Goal: Task Accomplishment & Management: Manage account settings

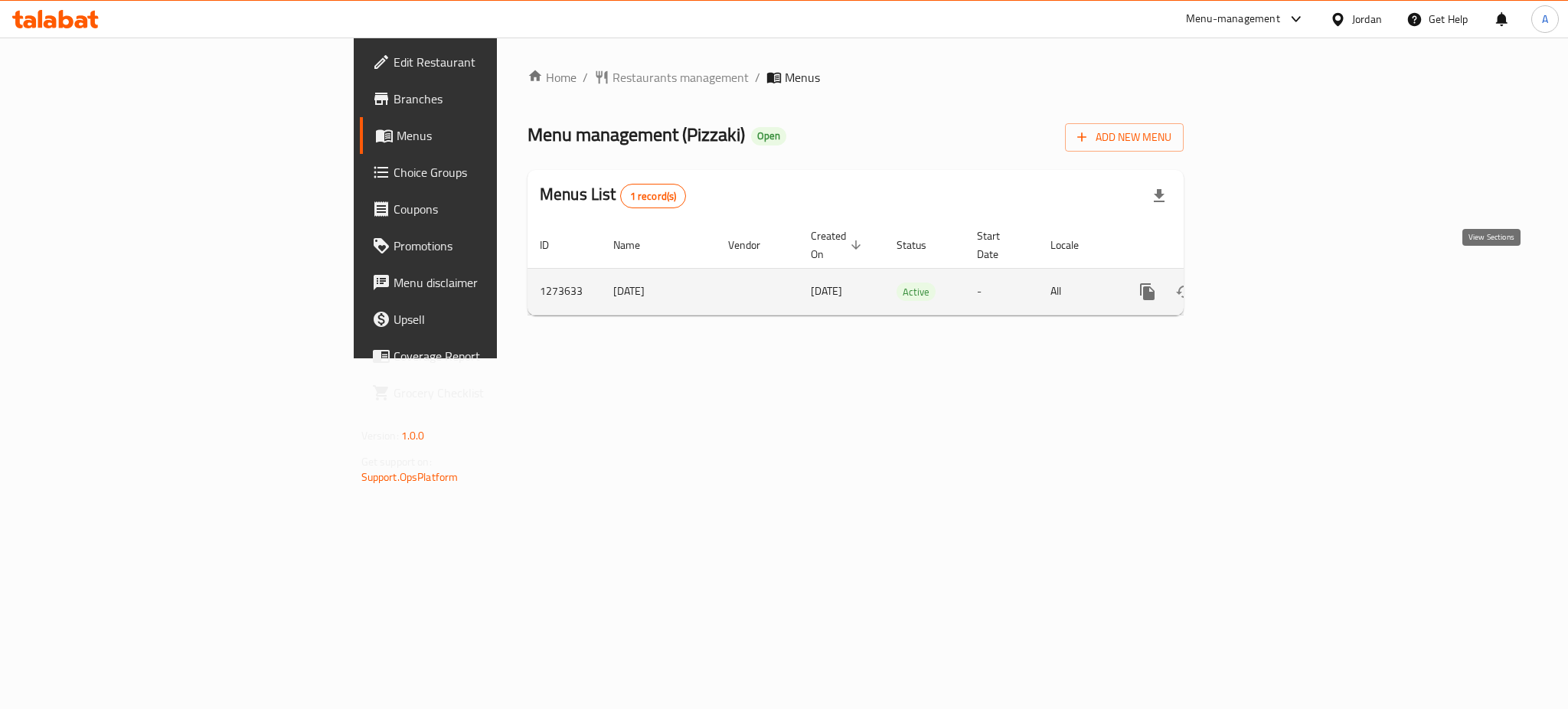
click at [1277, 273] on link "enhanced table" at bounding box center [1258, 292] width 37 height 37
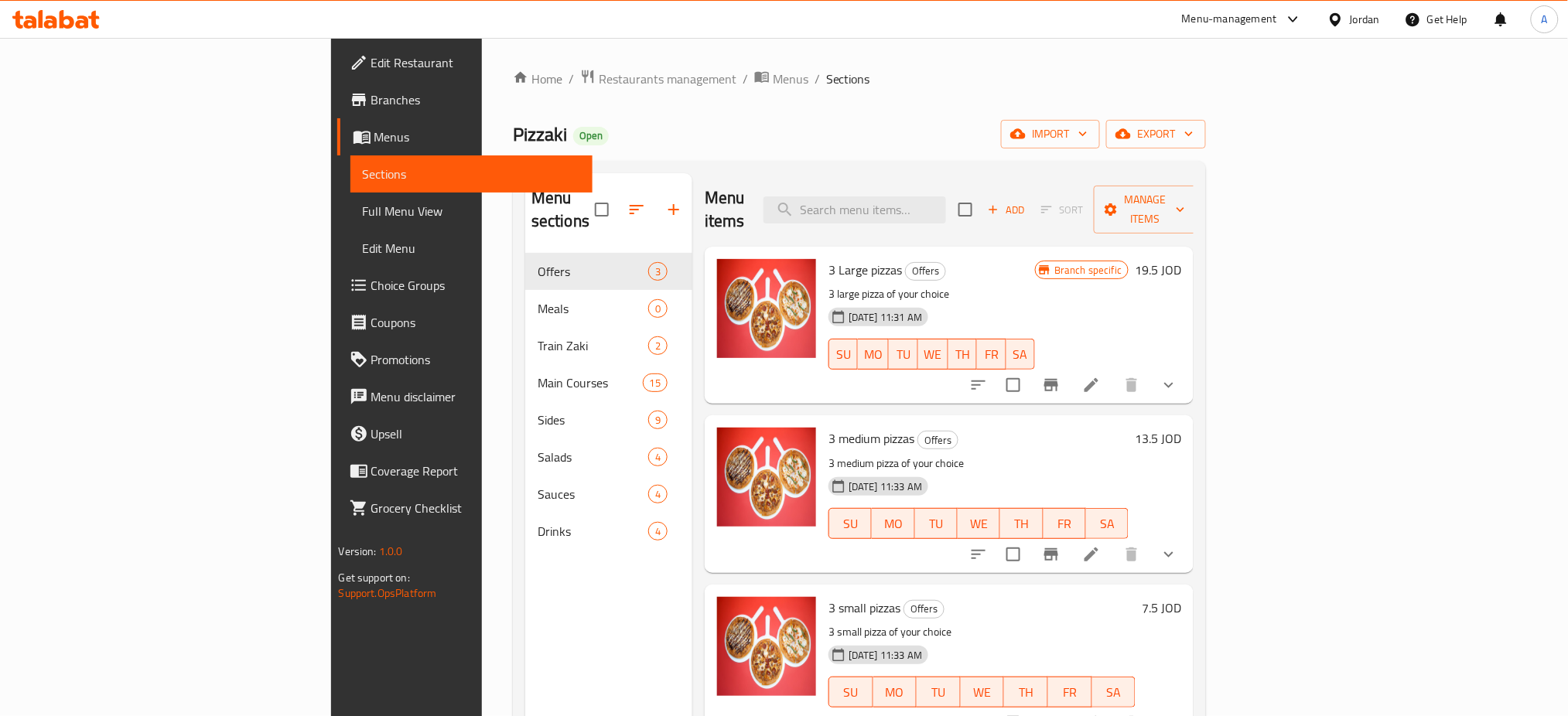
click at [1041, 333] on div "SU MO TU WE TH FR SA" at bounding box center [931, 354] width 219 height 44
click at [599, 69] on span "Restaurants management" at bounding box center [667, 78] width 138 height 19
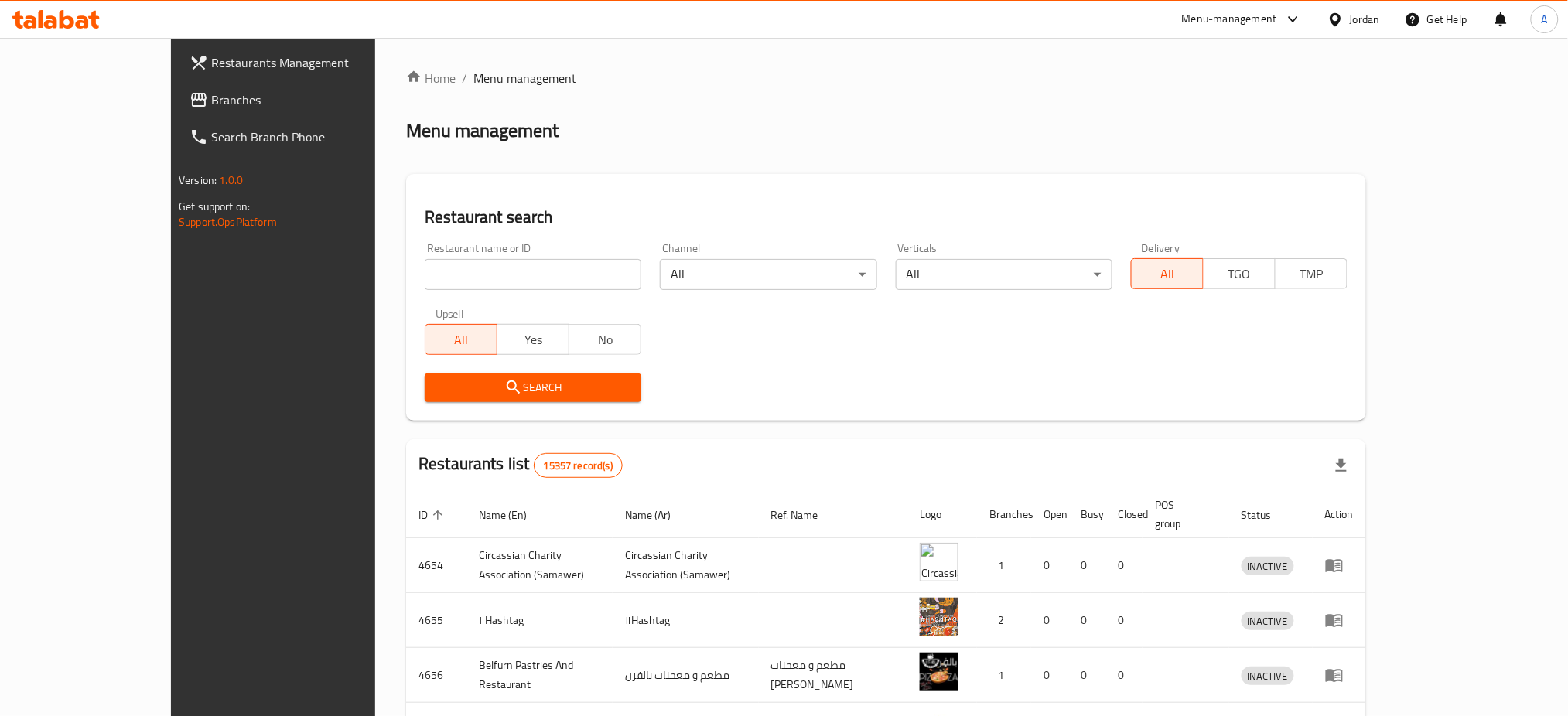
click at [478, 278] on input "search" at bounding box center [532, 274] width 216 height 31
type input "mango cake"
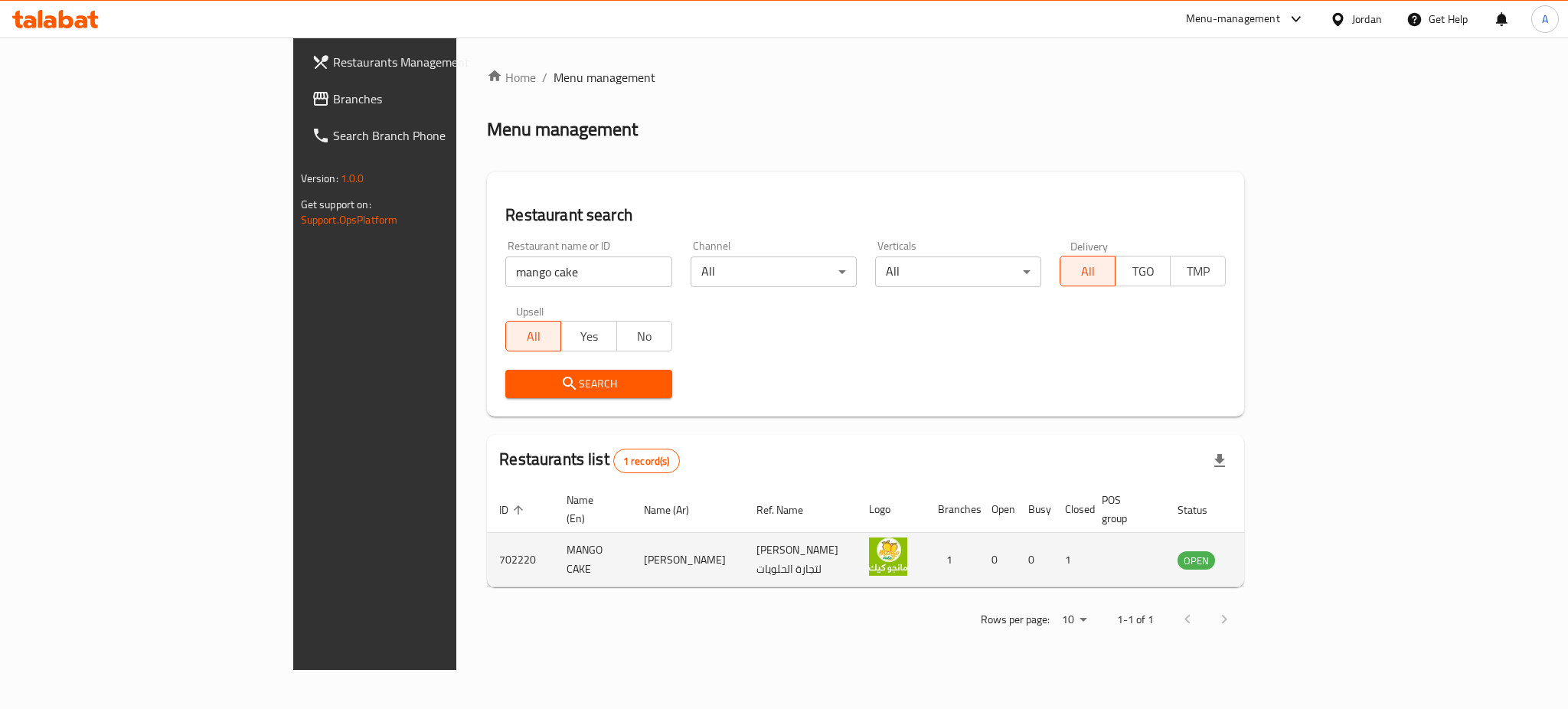
click at [1273, 558] on icon "enhanced table" at bounding box center [1270, 560] width 5 height 6
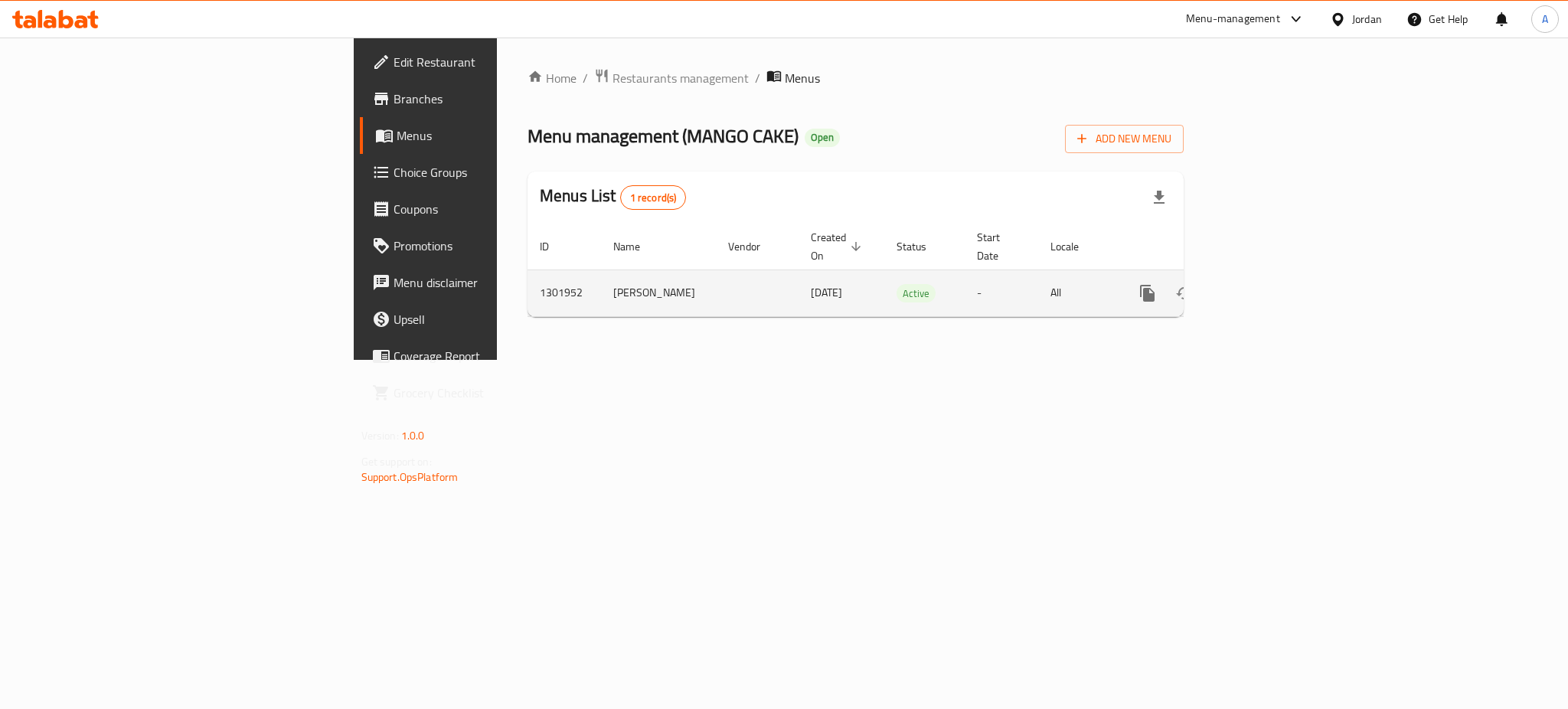
click at [1265, 286] on icon "enhanced table" at bounding box center [1258, 293] width 14 height 14
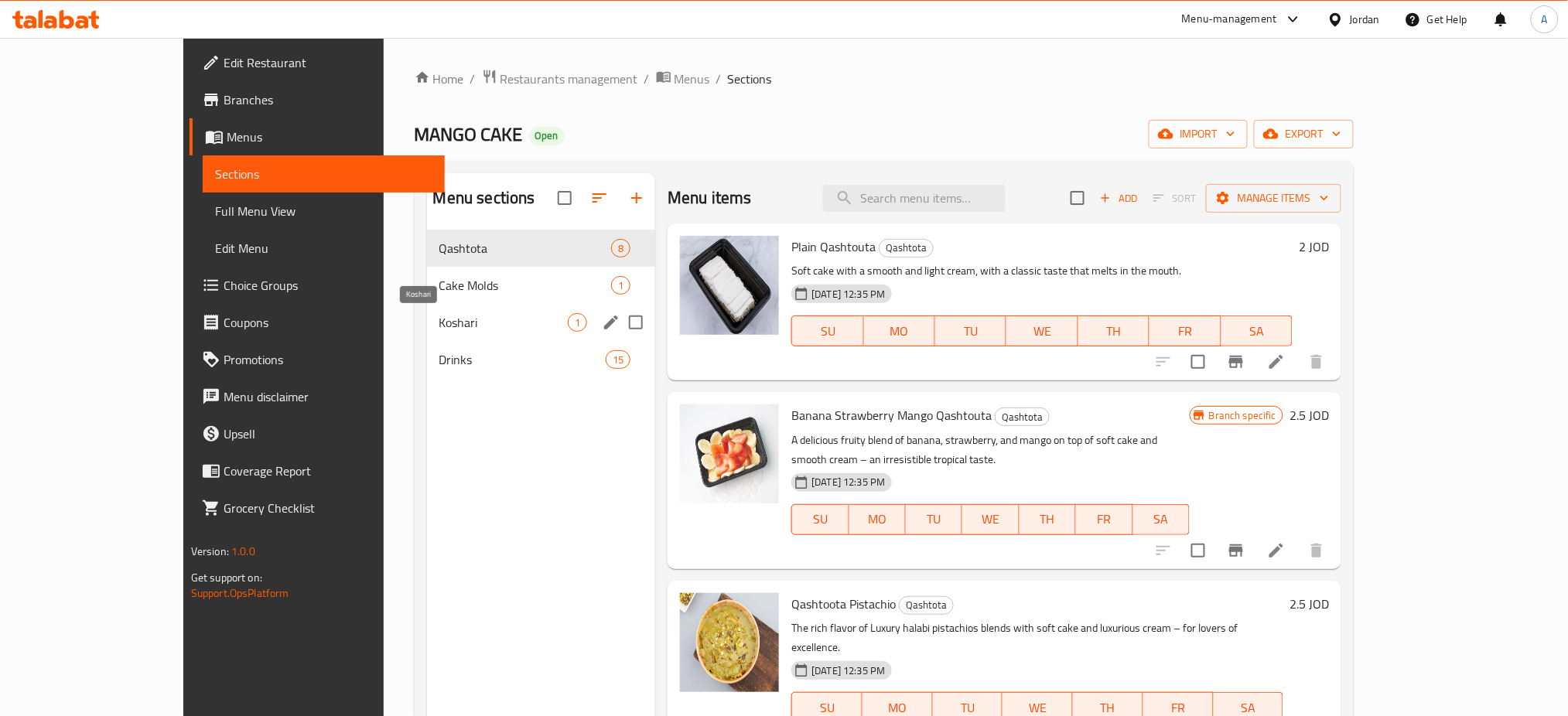
click at [439, 318] on span "Koshari" at bounding box center [503, 322] width 128 height 19
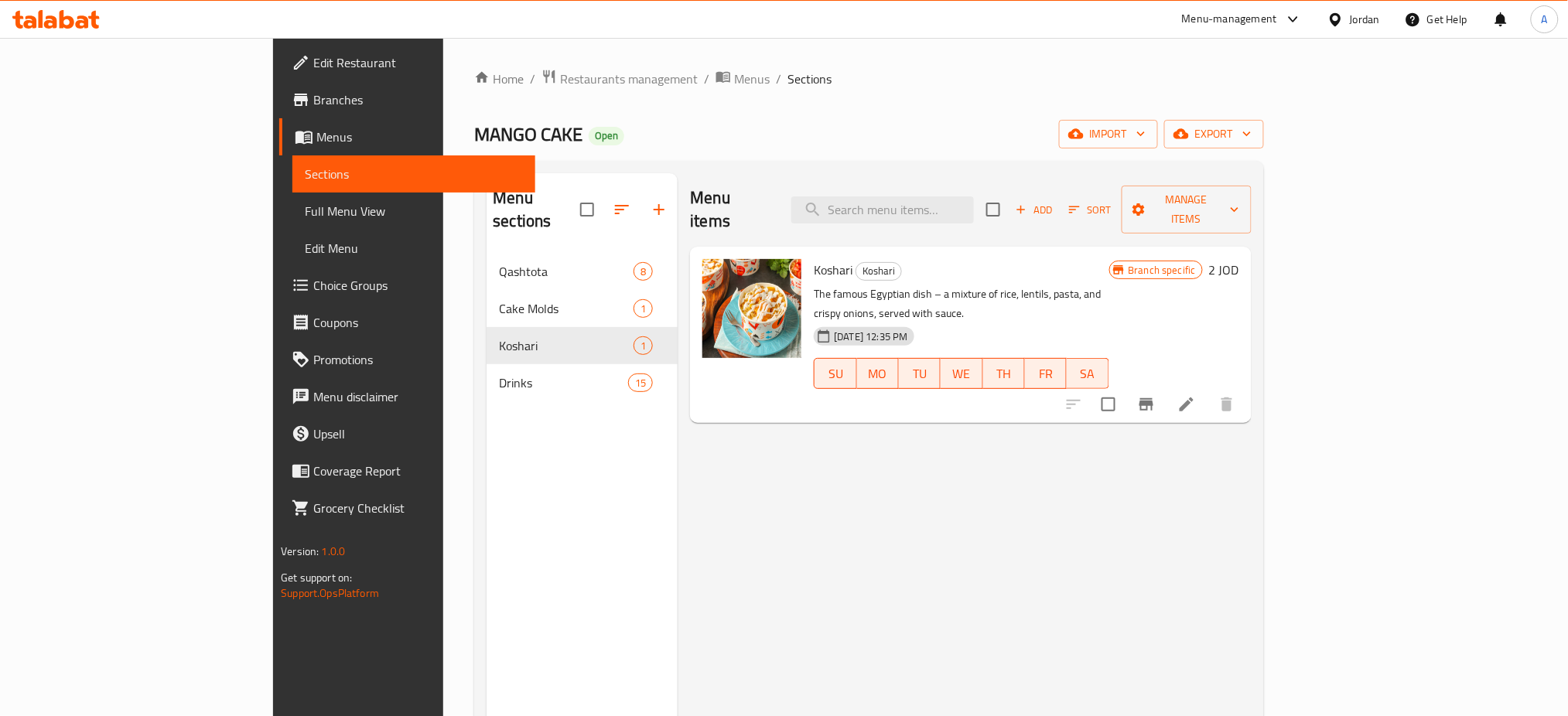
click at [1208, 390] on li at bounding box center [1186, 404] width 44 height 28
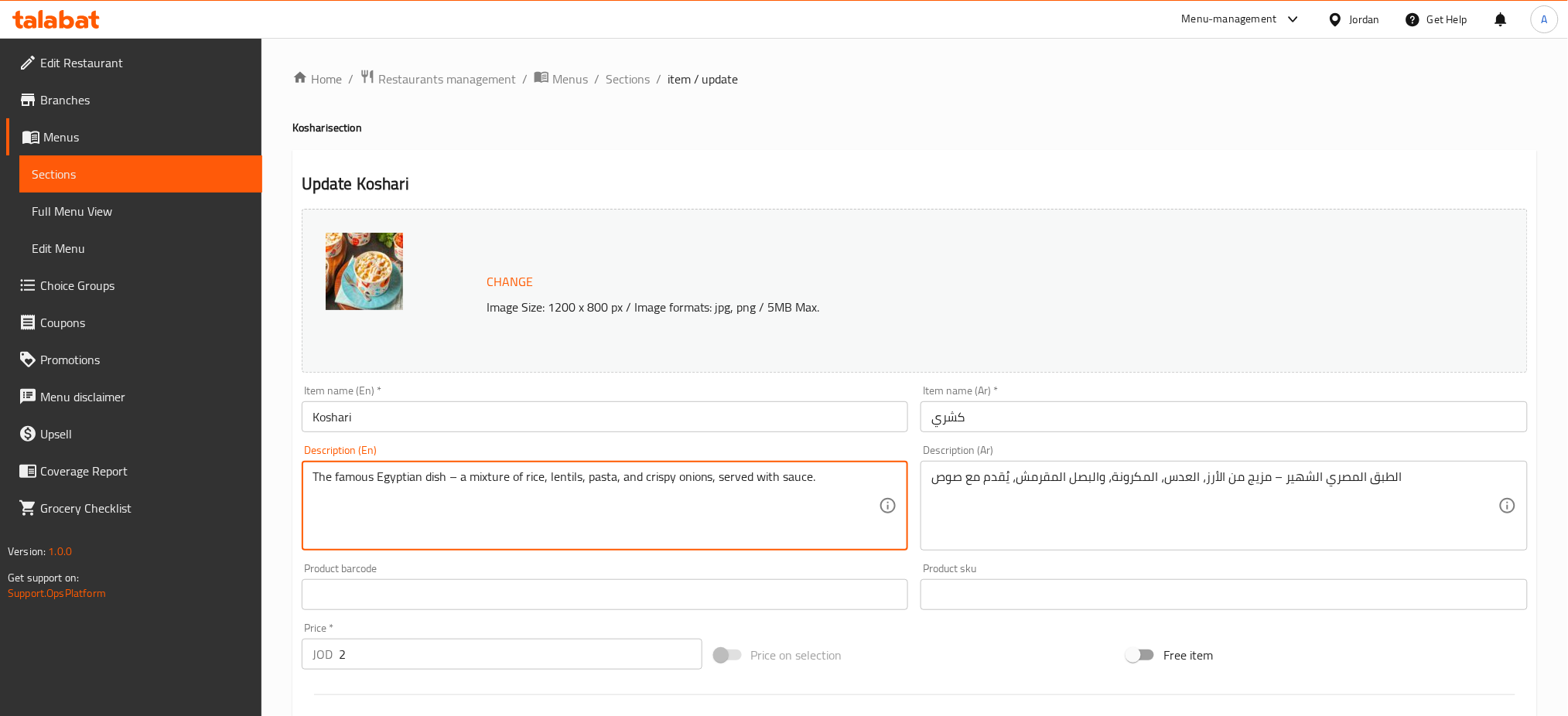
drag, startPoint x: 841, startPoint y: 481, endPoint x: 0, endPoint y: 450, distance: 841.6
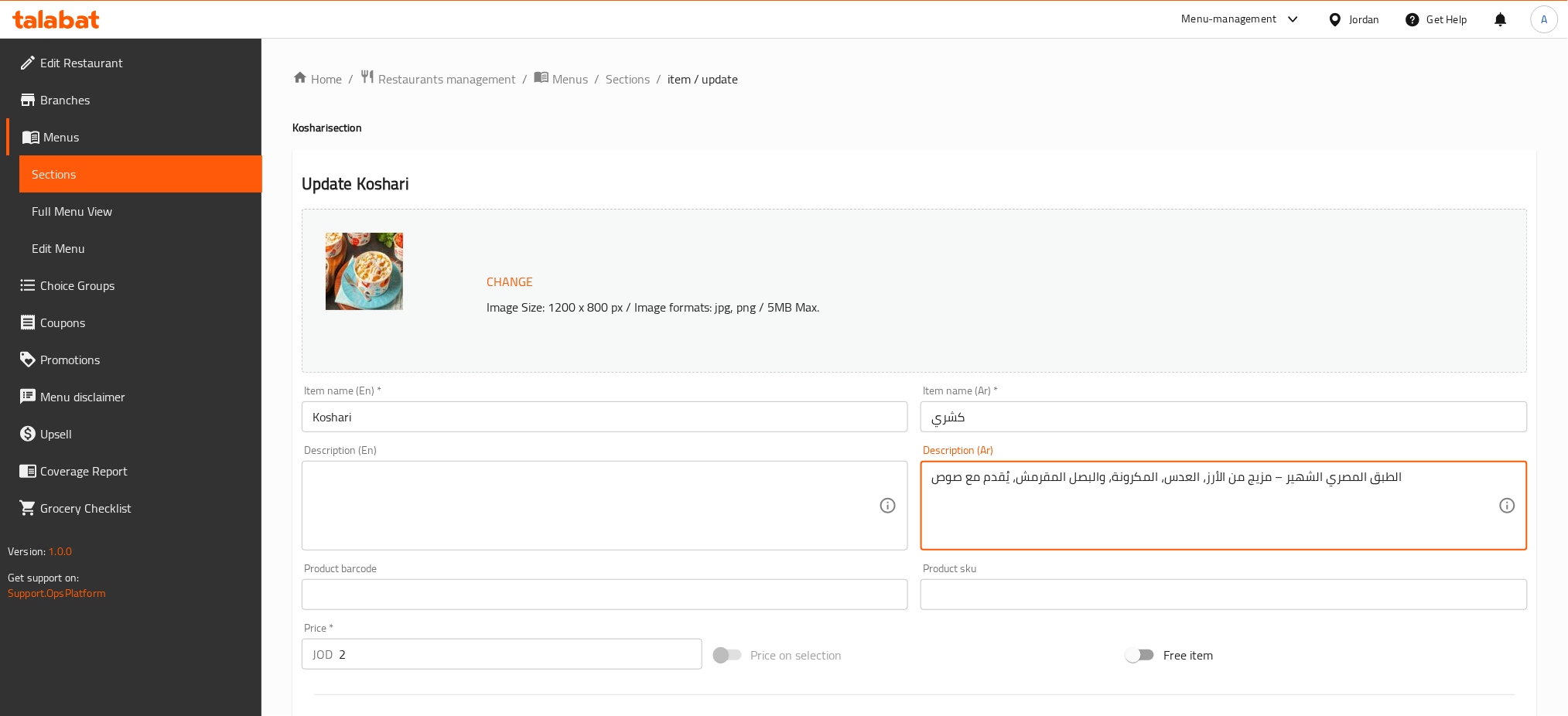
drag, startPoint x: 1430, startPoint y: 488, endPoint x: 744, endPoint y: 523, distance: 686.9
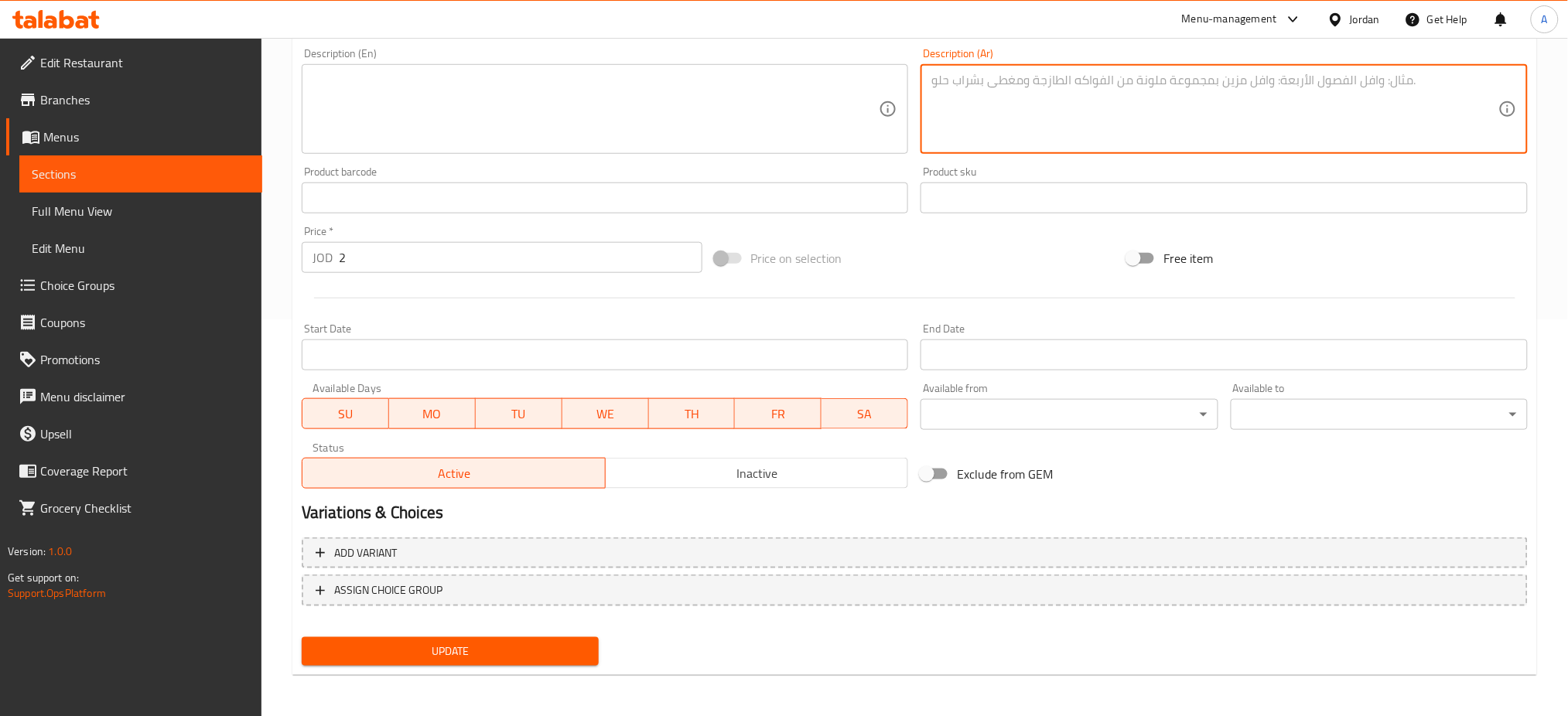
click at [512, 657] on span "Update" at bounding box center [450, 652] width 272 height 20
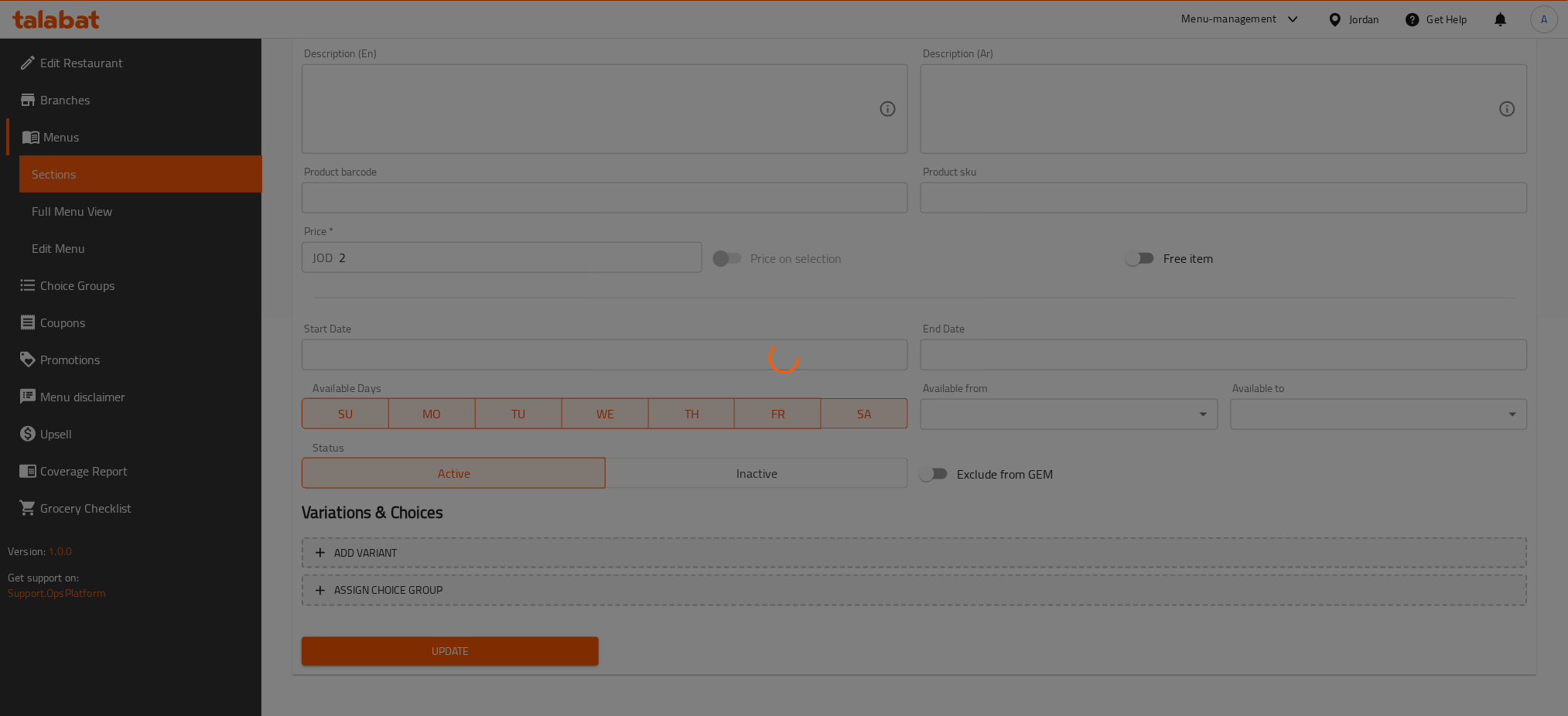
scroll to position [0, 0]
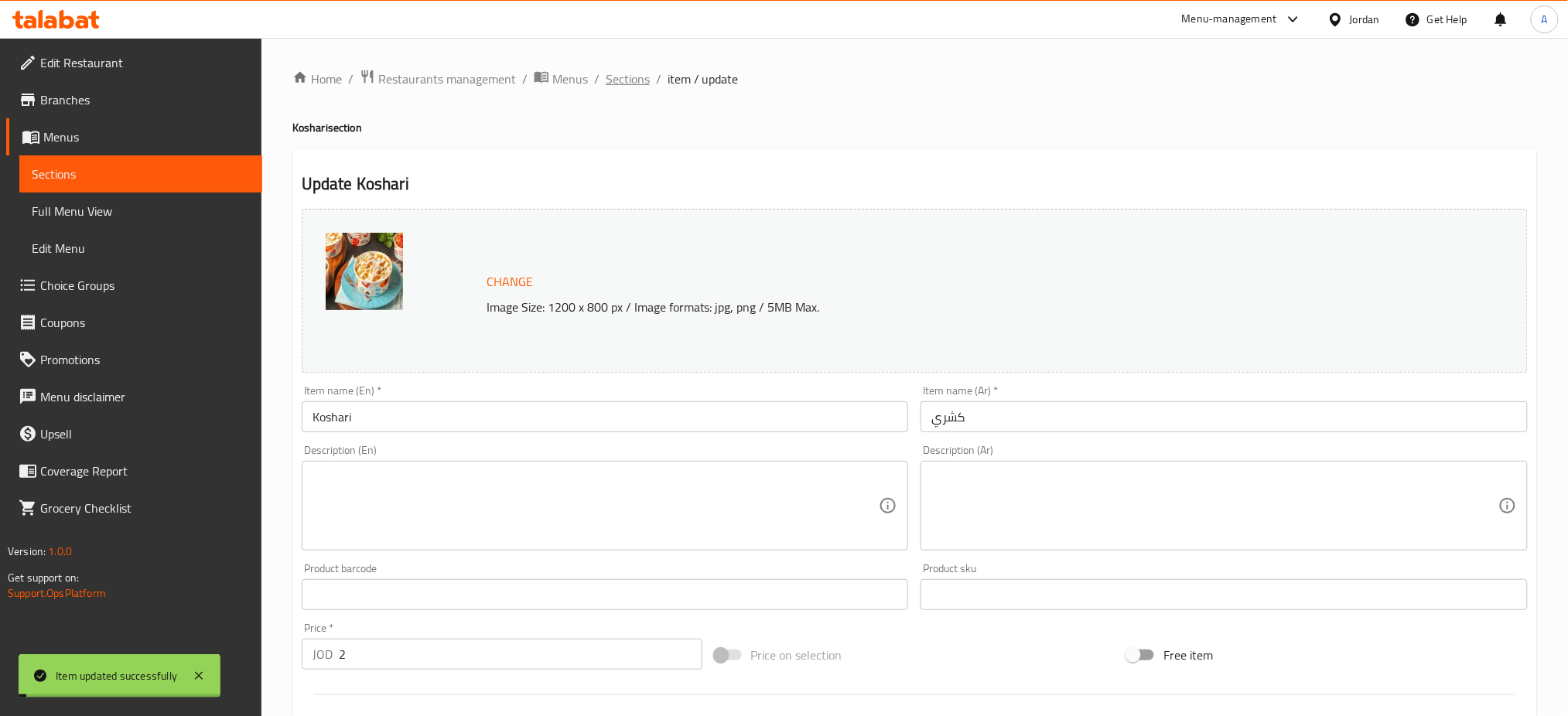
click at [628, 69] on span "Sections" at bounding box center [628, 78] width 44 height 19
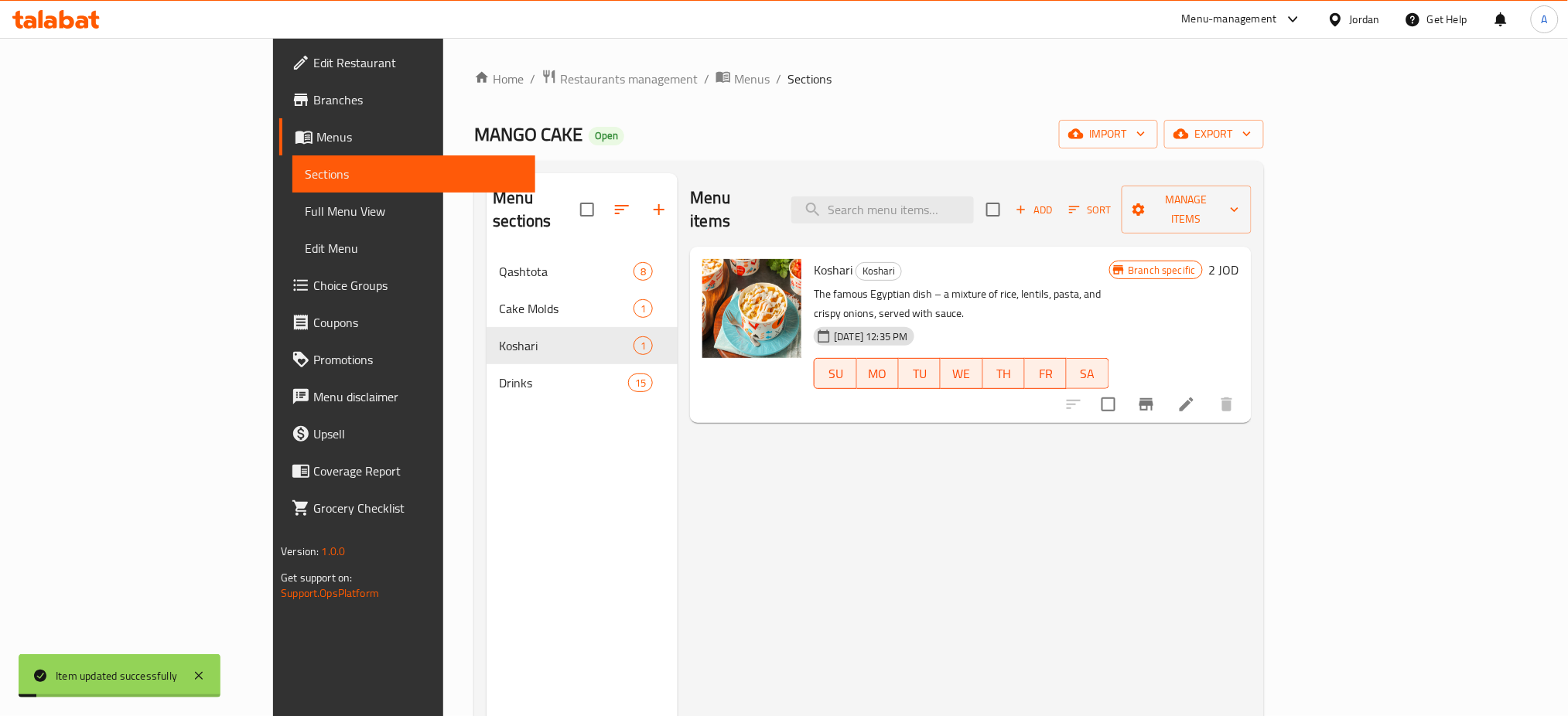
click at [499, 374] on span "Drinks" at bounding box center [563, 382] width 129 height 19
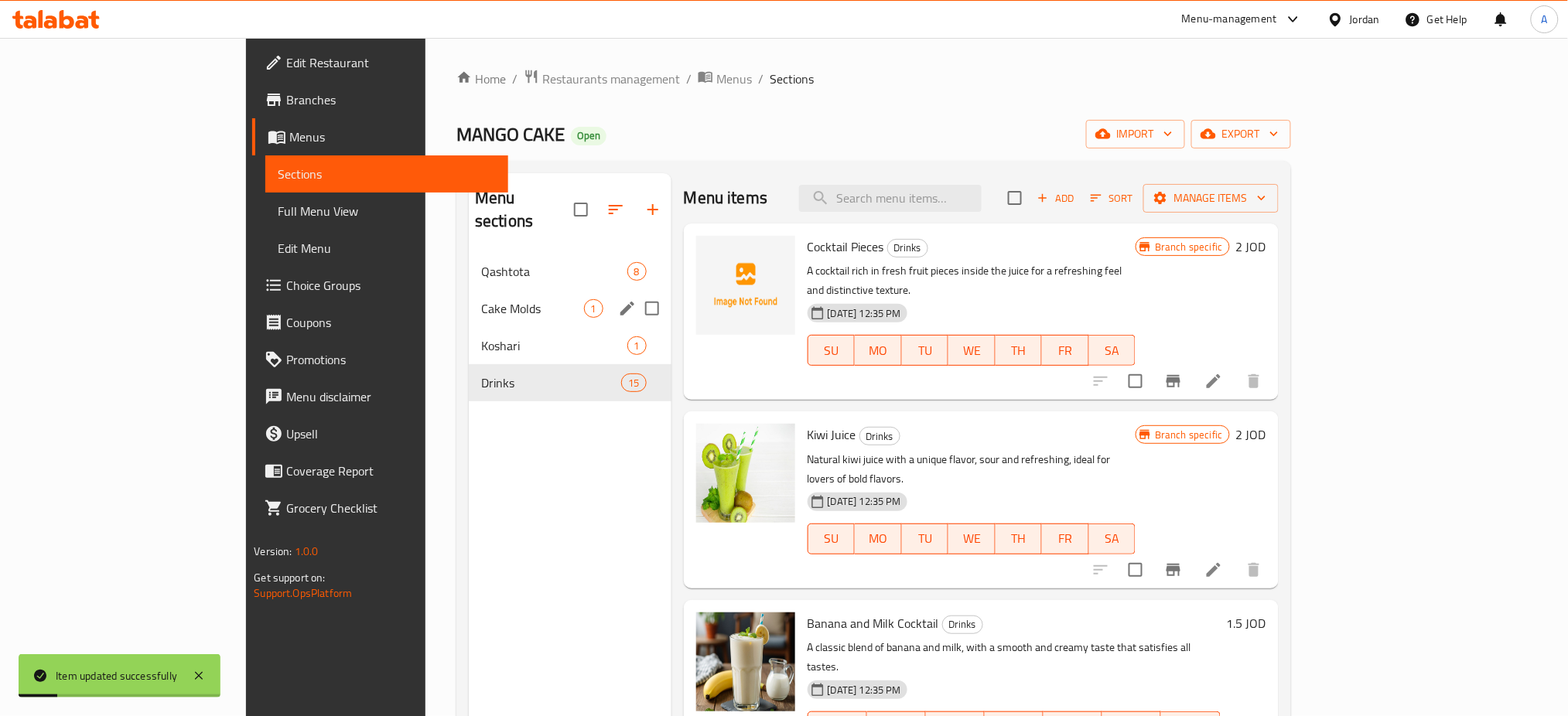
click at [469, 297] on div "Cake Molds 1" at bounding box center [570, 309] width 203 height 37
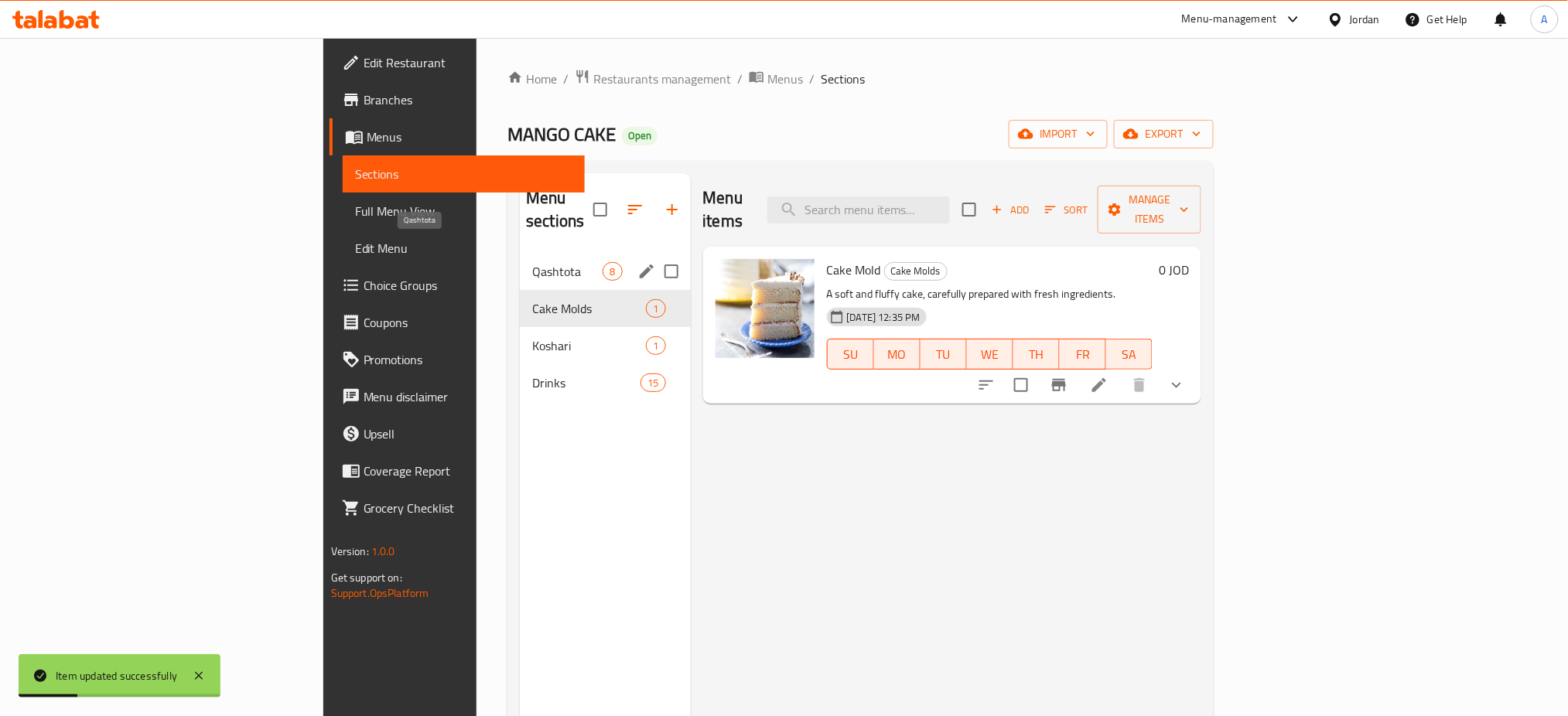
click at [532, 262] on span "Qashtota" at bounding box center [567, 271] width 70 height 19
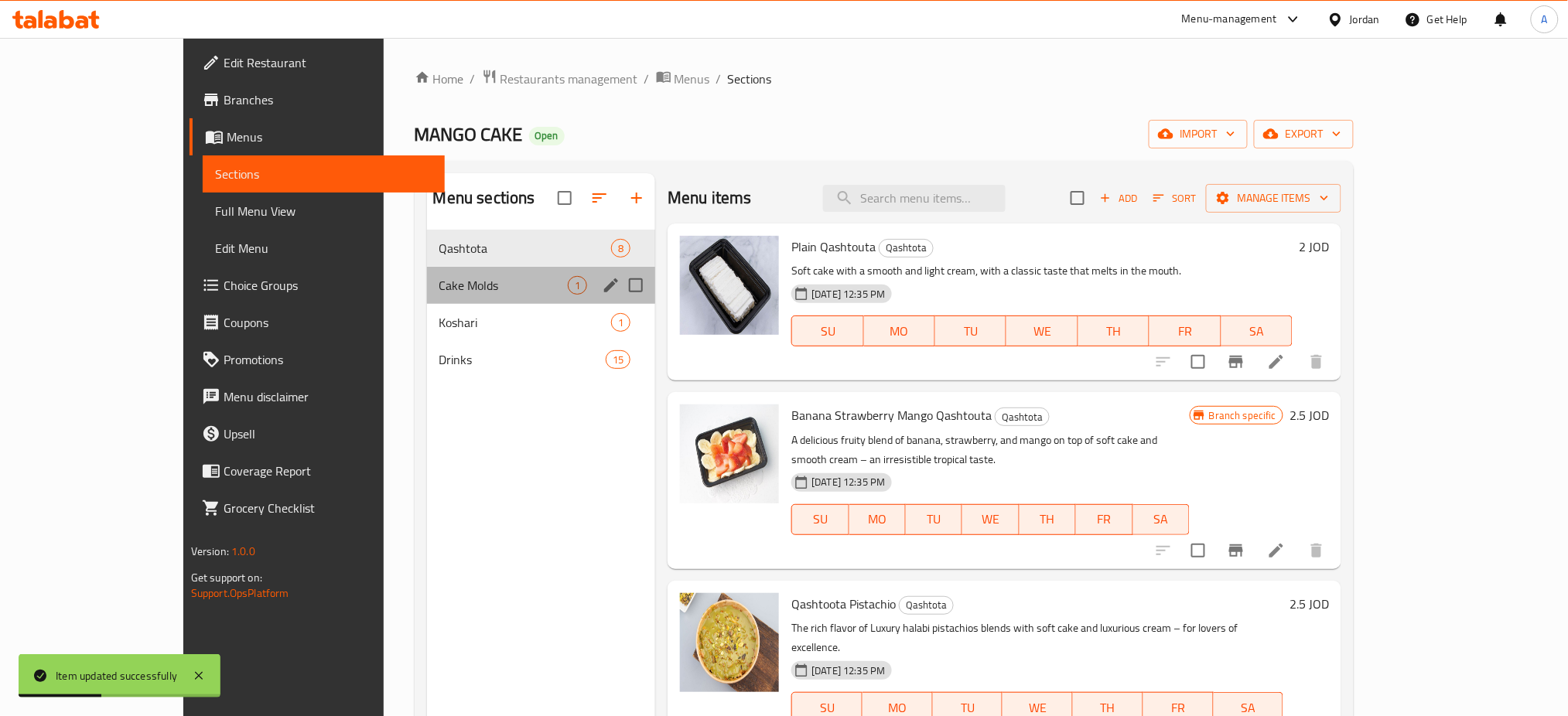
click at [468, 270] on div "Cake Molds 1" at bounding box center [541, 286] width 229 height 37
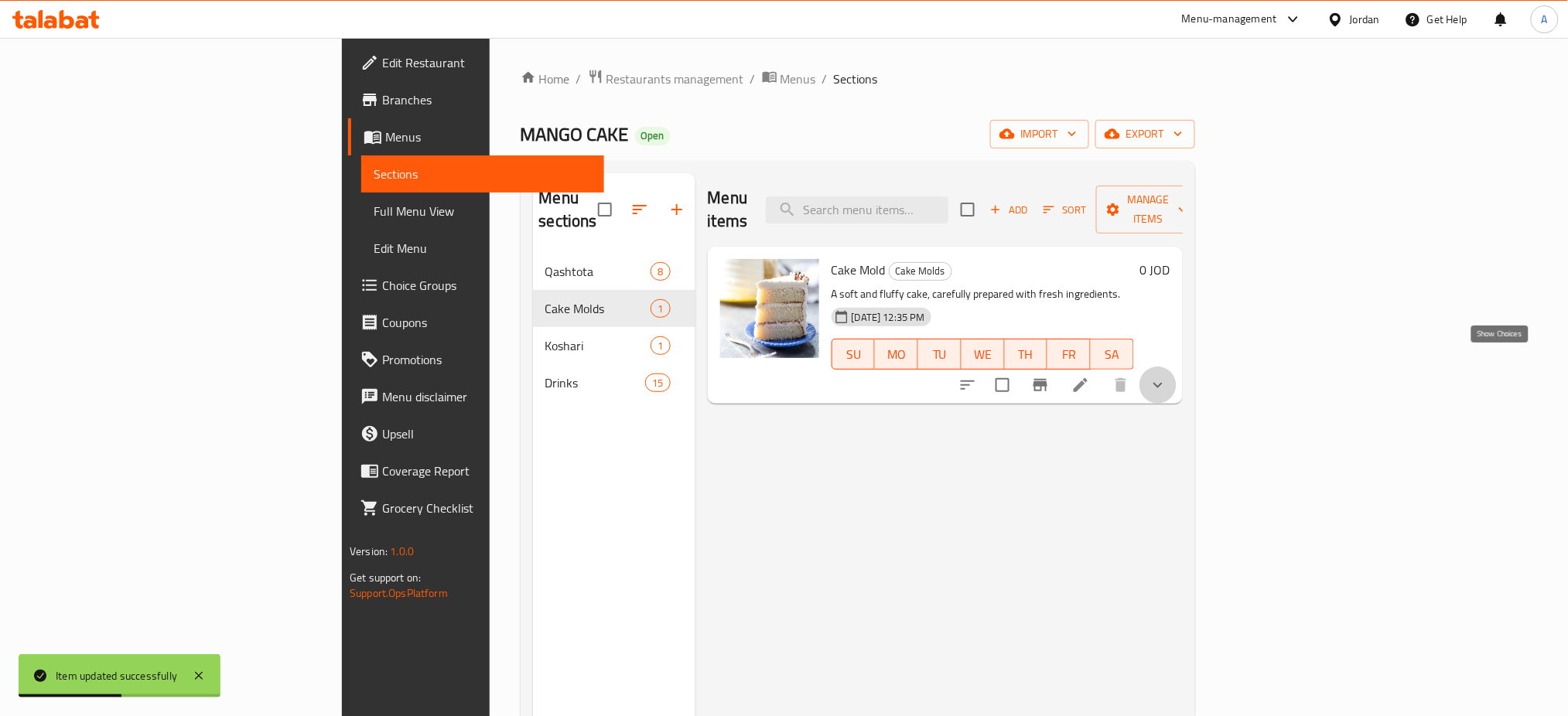
click at [1167, 376] on icon "show more" at bounding box center [1157, 385] width 19 height 19
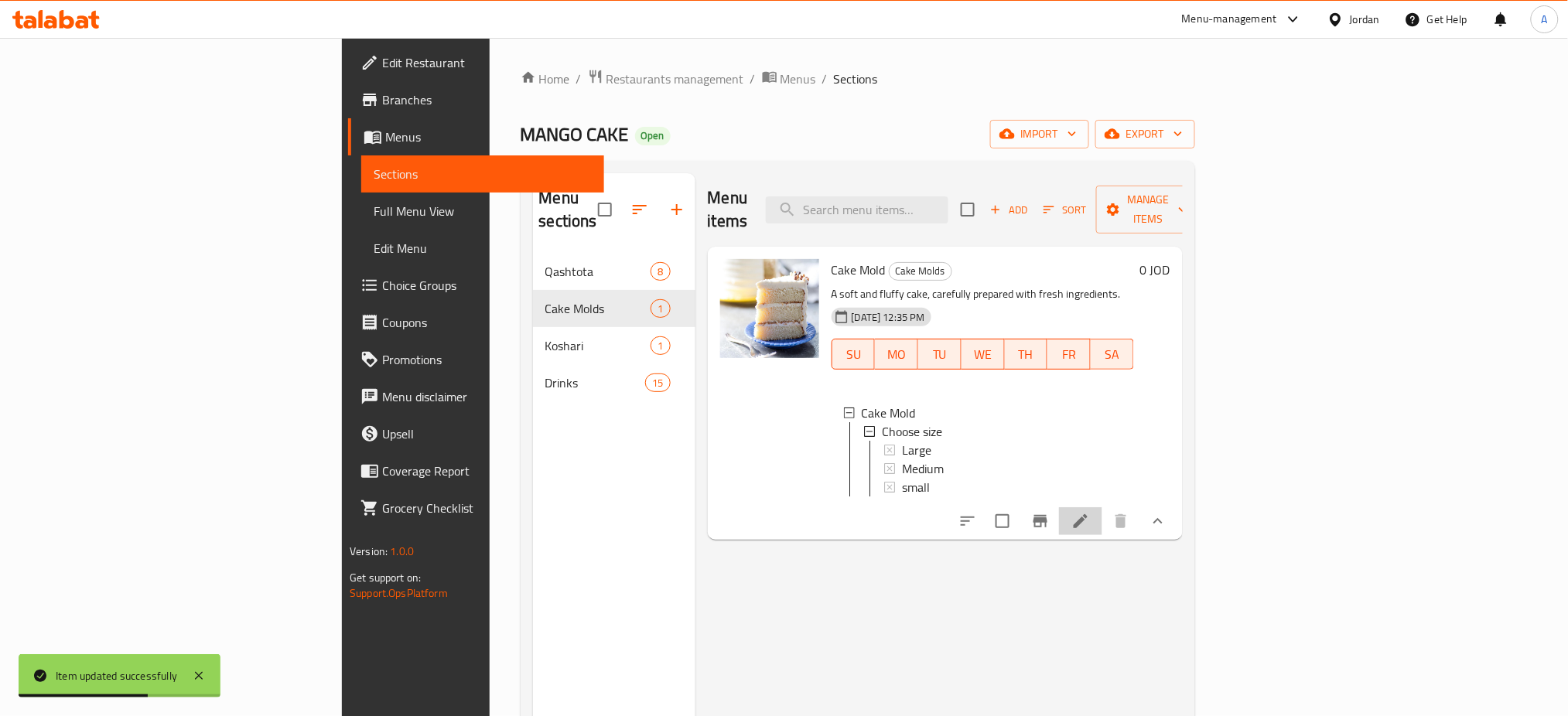
click at [1102, 520] on li at bounding box center [1081, 520] width 44 height 28
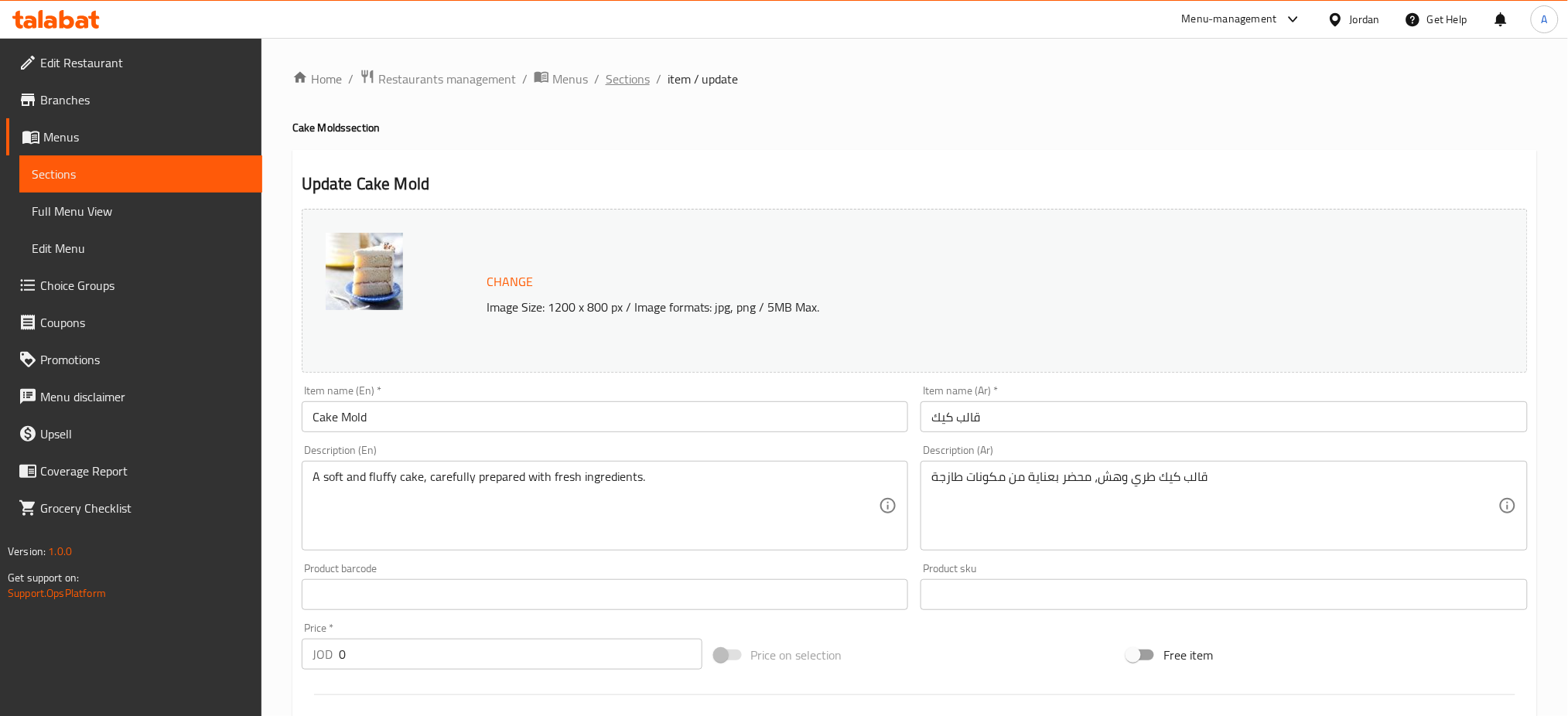
click at [637, 80] on span "Sections" at bounding box center [628, 78] width 44 height 19
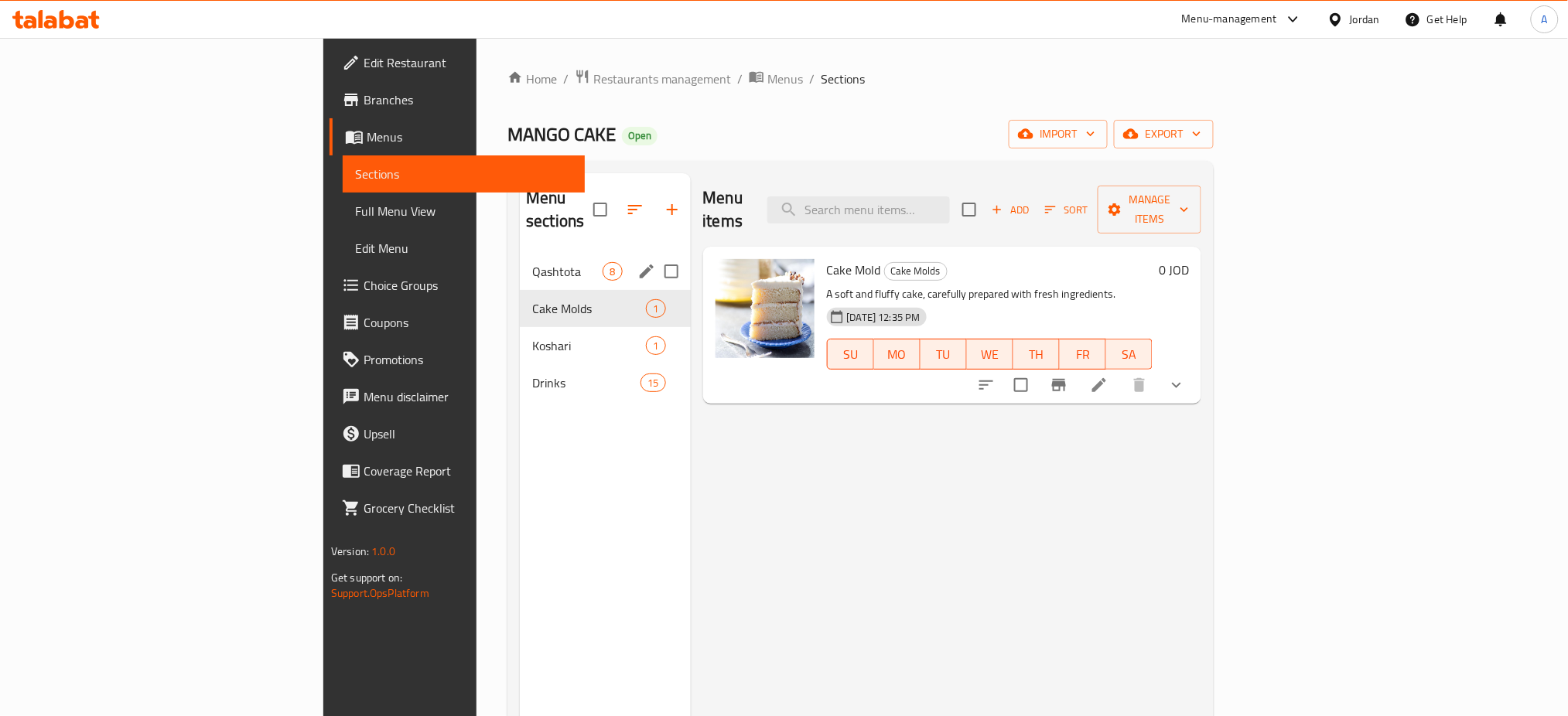
click at [532, 262] on span "Qashtota" at bounding box center [567, 271] width 70 height 19
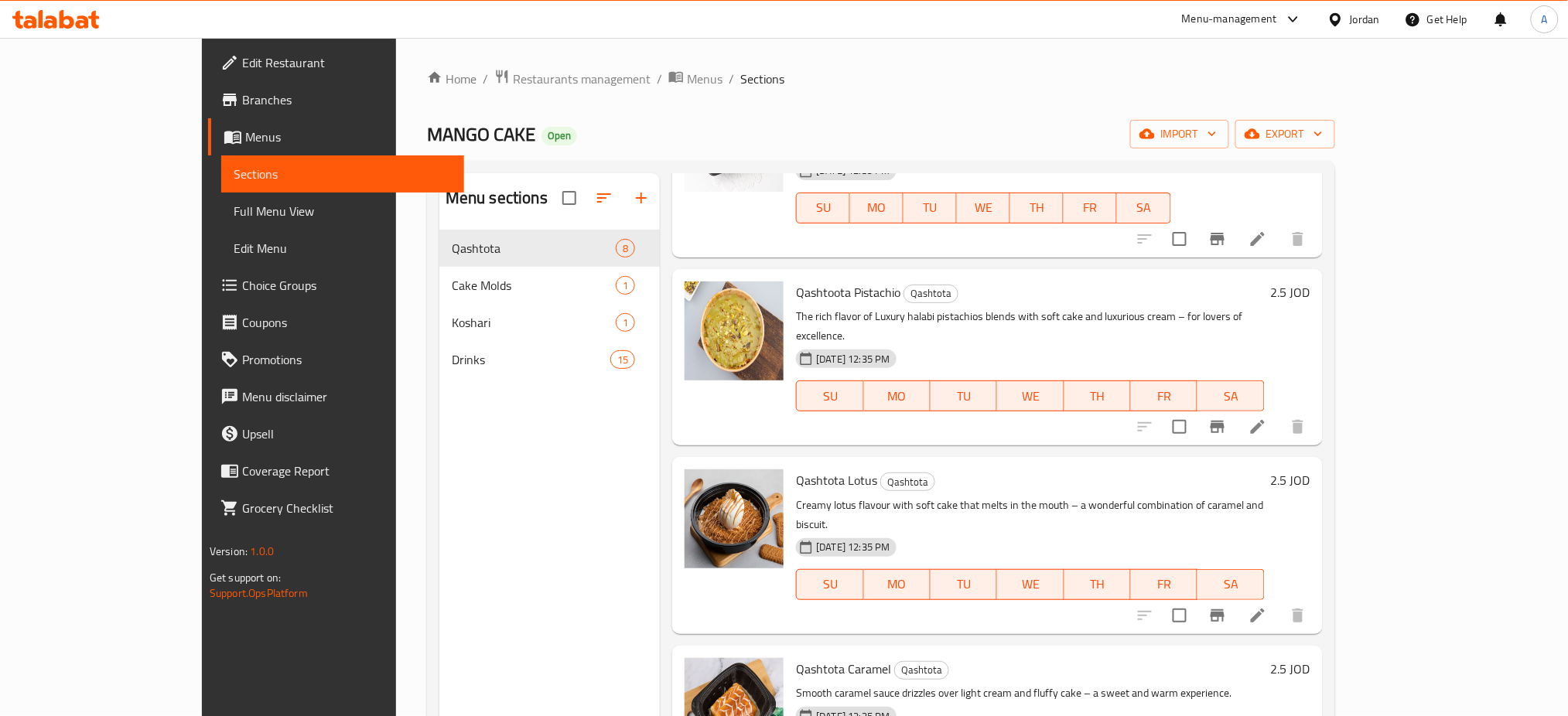
scroll to position [515, 0]
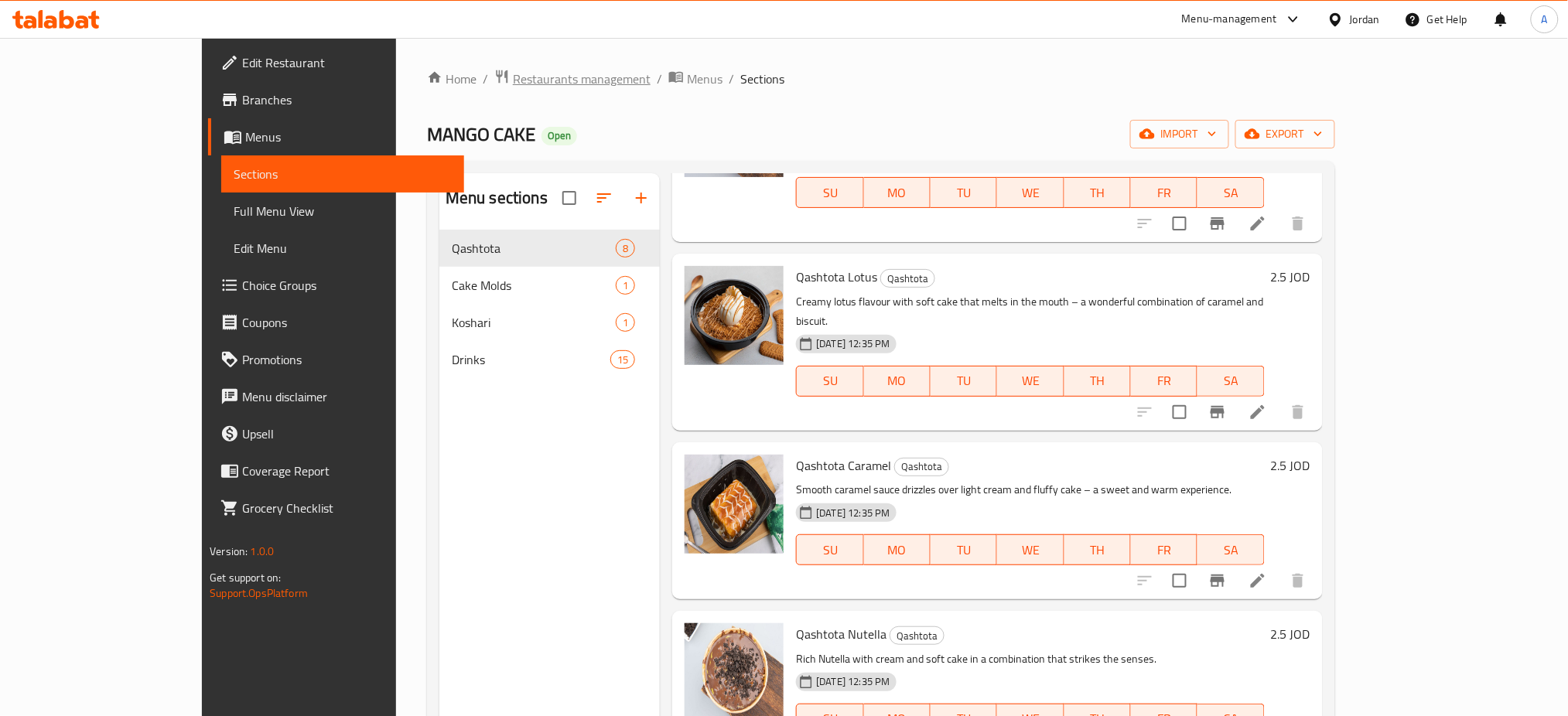
click at [513, 86] on span "Restaurants management" at bounding box center [582, 78] width 138 height 19
